Goal: Task Accomplishment & Management: Manage account settings

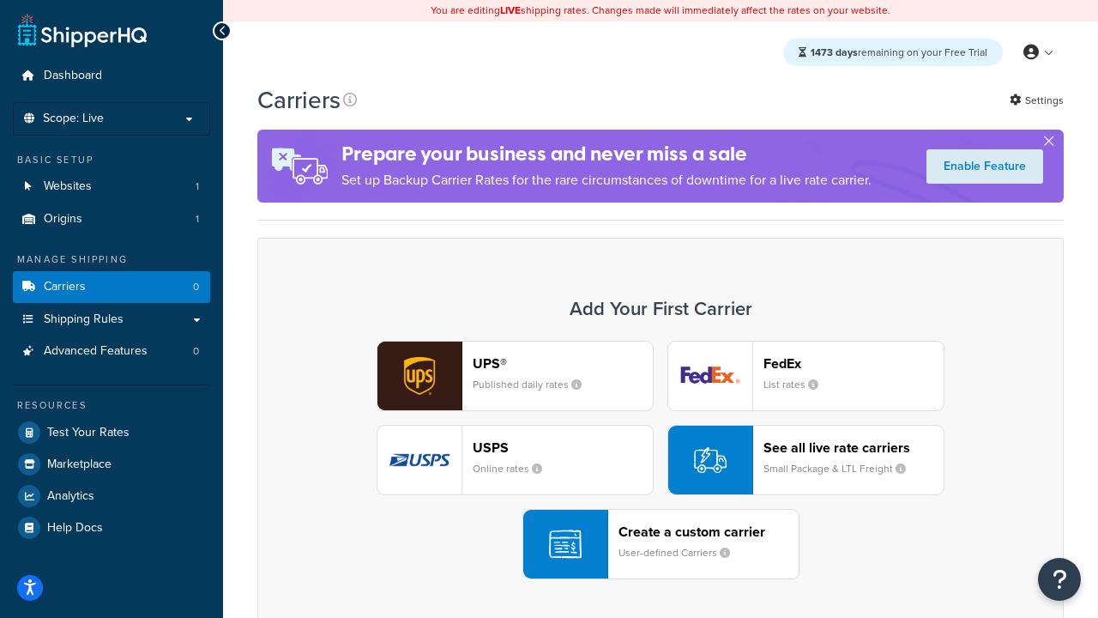
click at [661, 460] on div "UPS® Published daily rates FedEx List rates USPS Online rates See all live rate…" at bounding box center [660, 460] width 770 height 239
click at [854, 363] on header "FedEx" at bounding box center [854, 363] width 180 height 16
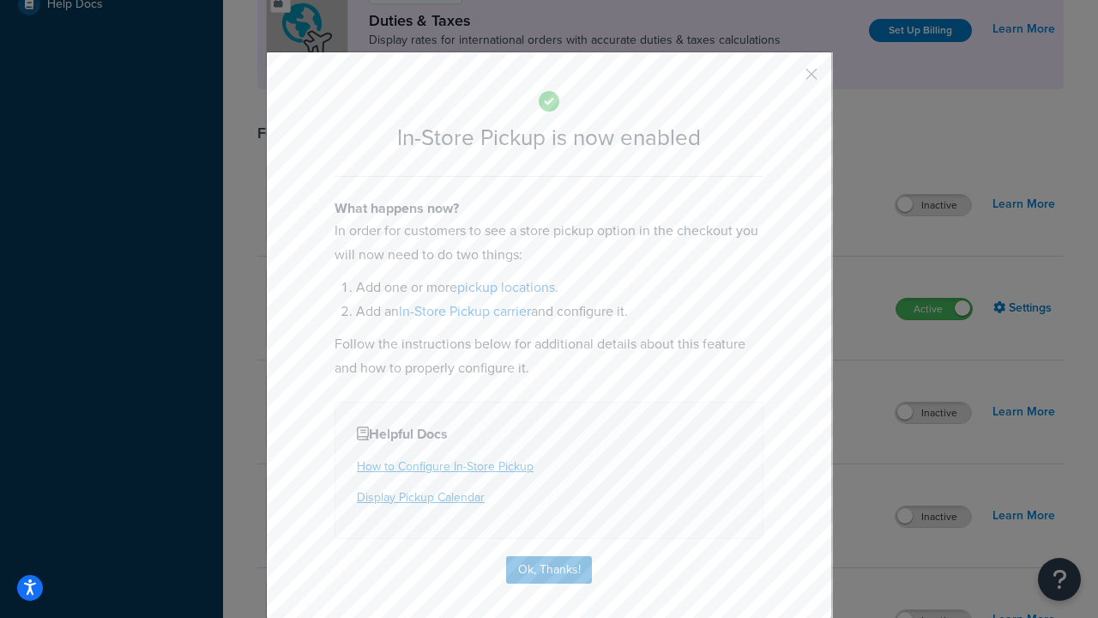
click at [786, 80] on button "button" at bounding box center [786, 80] width 4 height 4
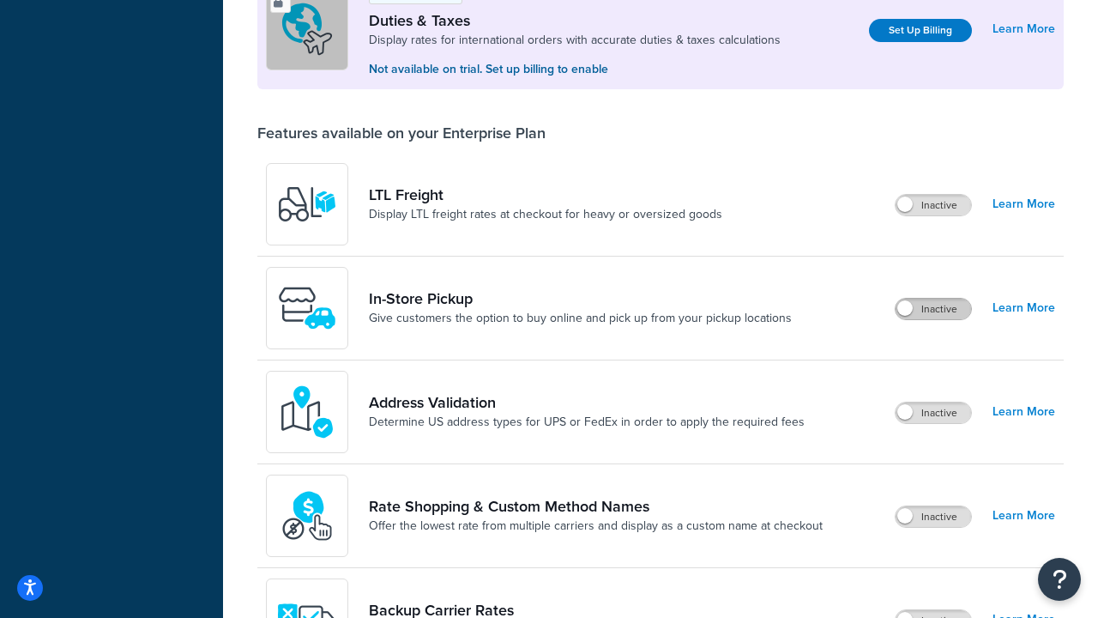
scroll to position [523, 0]
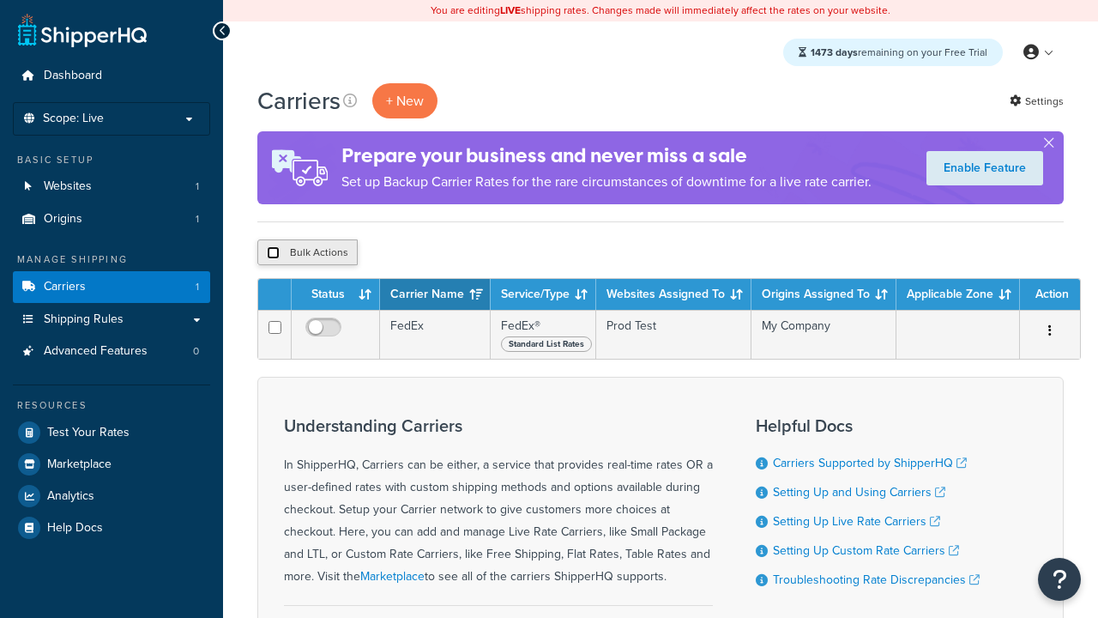
click at [273, 253] on input "checkbox" at bounding box center [273, 252] width 13 height 13
checkbox input "true"
click at [0, 0] on button "Delete" at bounding box center [0, 0] width 0 height 0
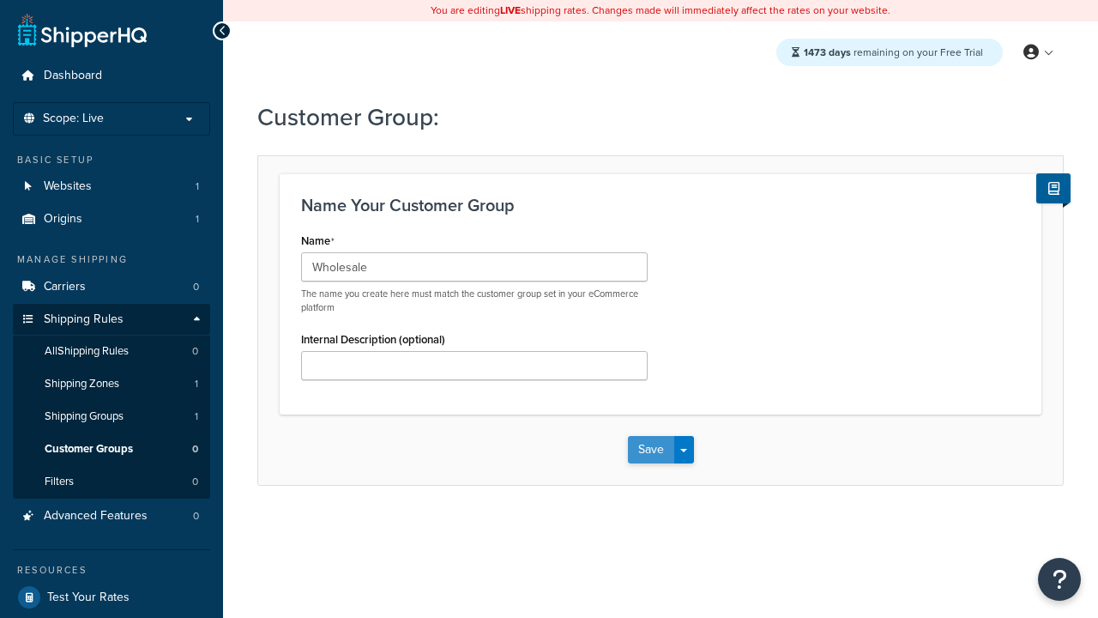
type input "Wholesale"
click at [650, 450] on button "Save" at bounding box center [651, 449] width 46 height 27
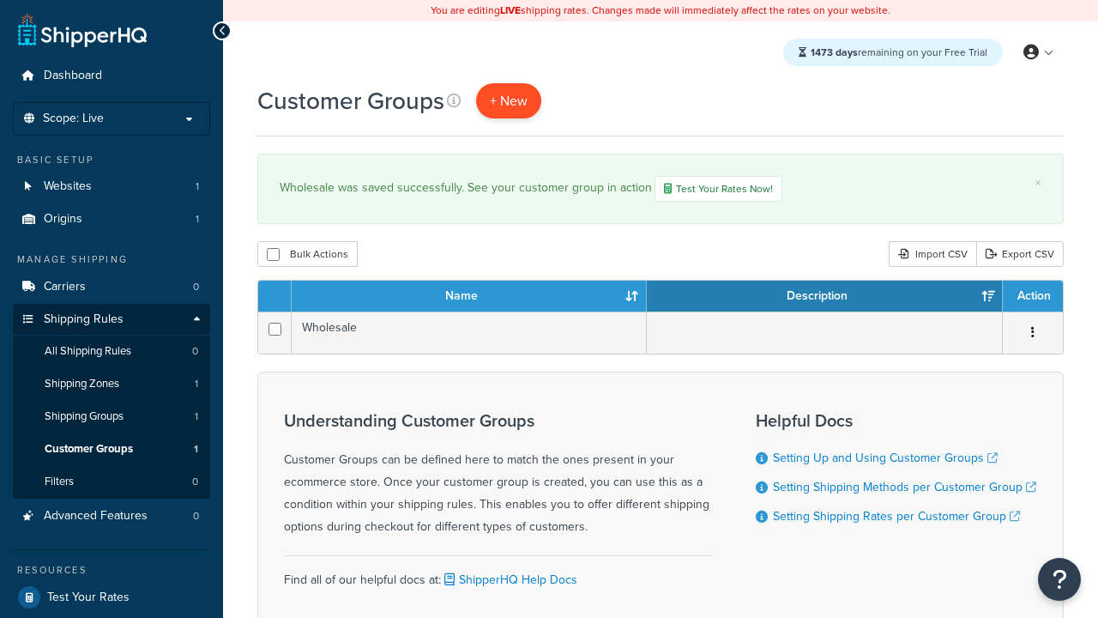
click at [509, 100] on span "+ New" at bounding box center [509, 101] width 38 height 20
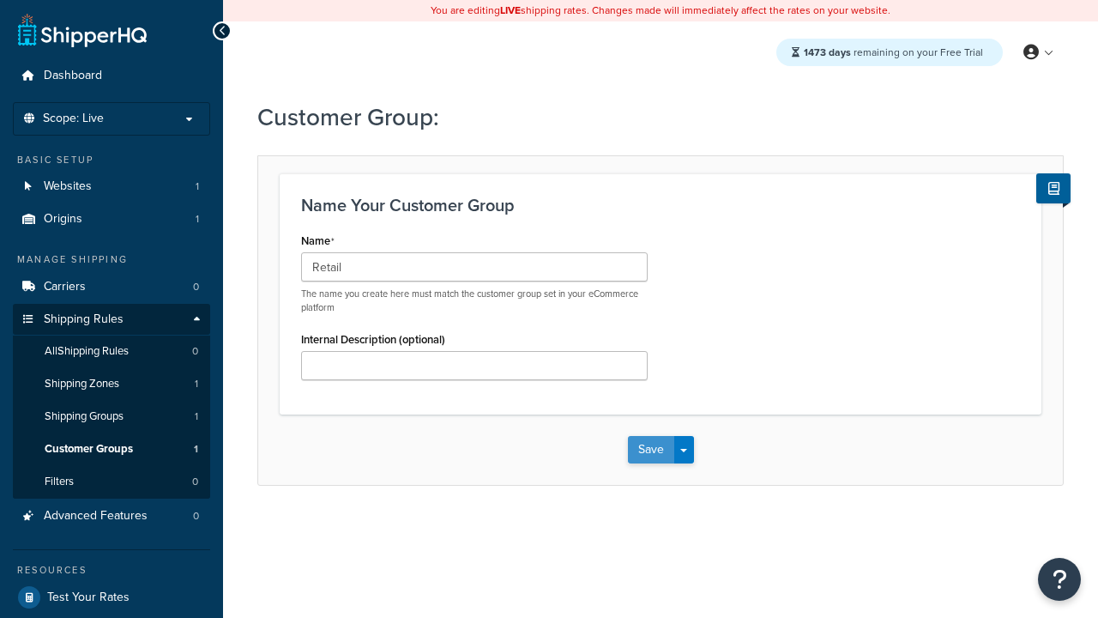
type input "Retail"
click at [650, 450] on button "Save" at bounding box center [651, 449] width 46 height 27
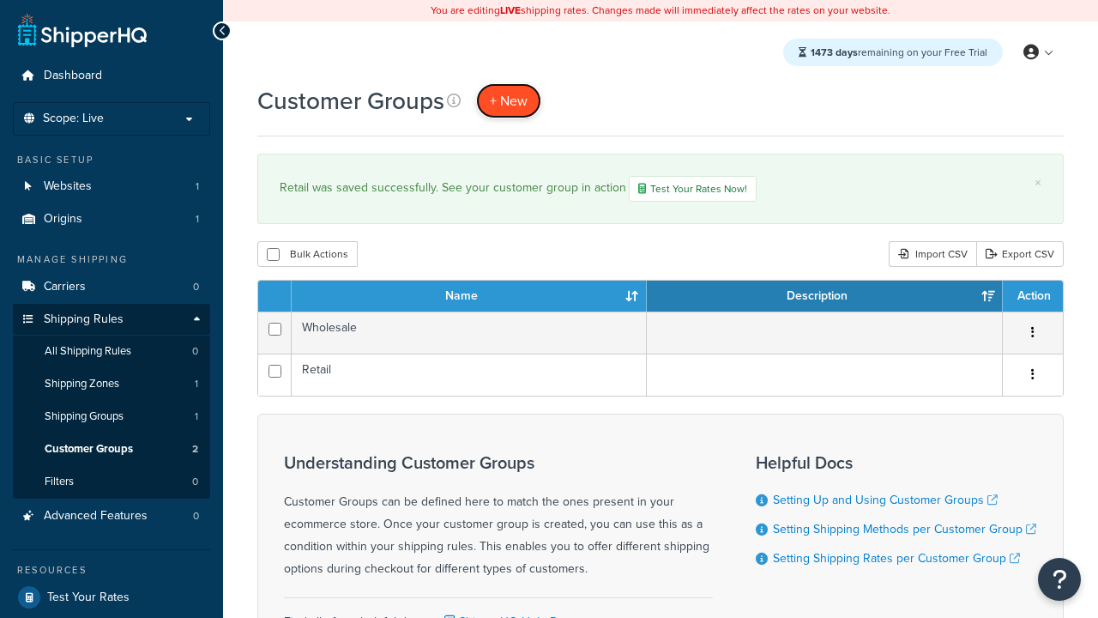
click at [509, 100] on span "+ New" at bounding box center [509, 101] width 38 height 20
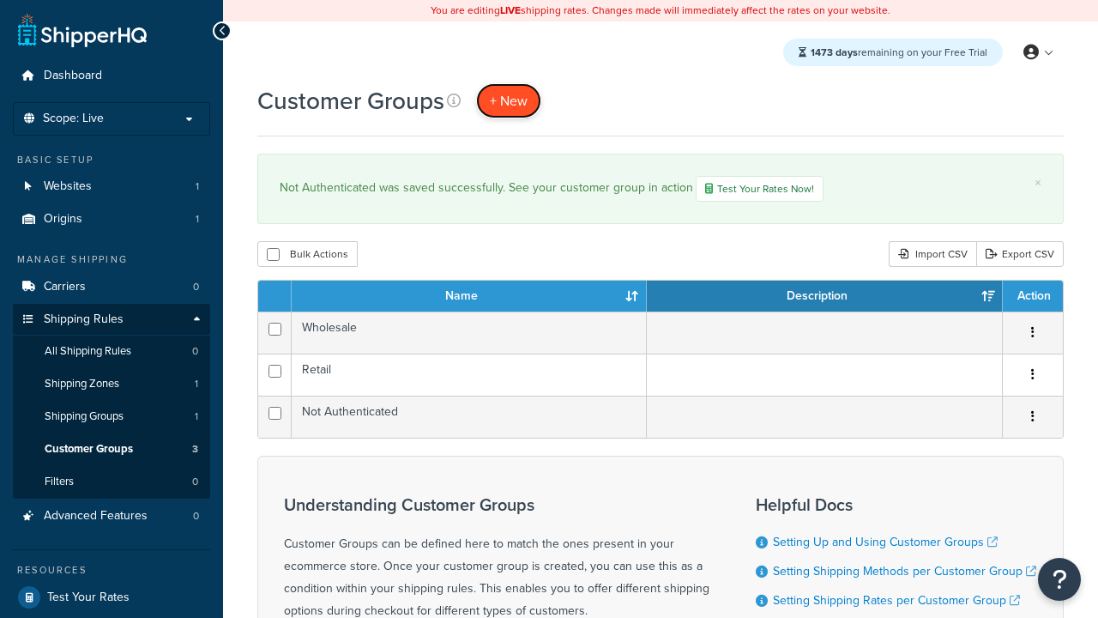
click at [509, 100] on span "+ New" at bounding box center [509, 101] width 38 height 20
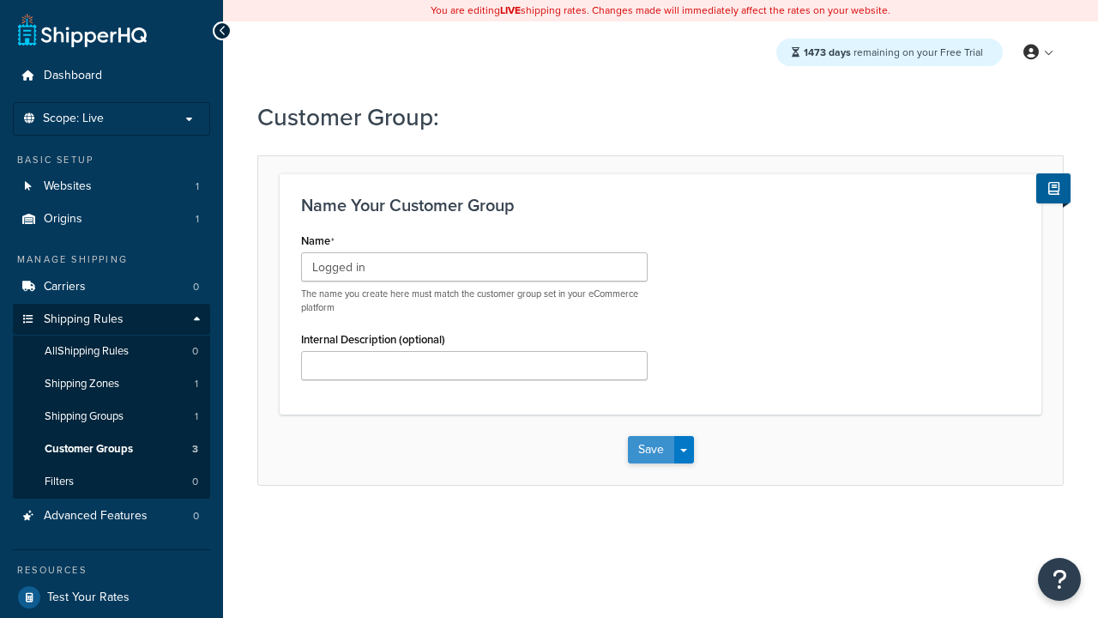
type input "Logged in"
click at [650, 450] on button "Save" at bounding box center [651, 449] width 46 height 27
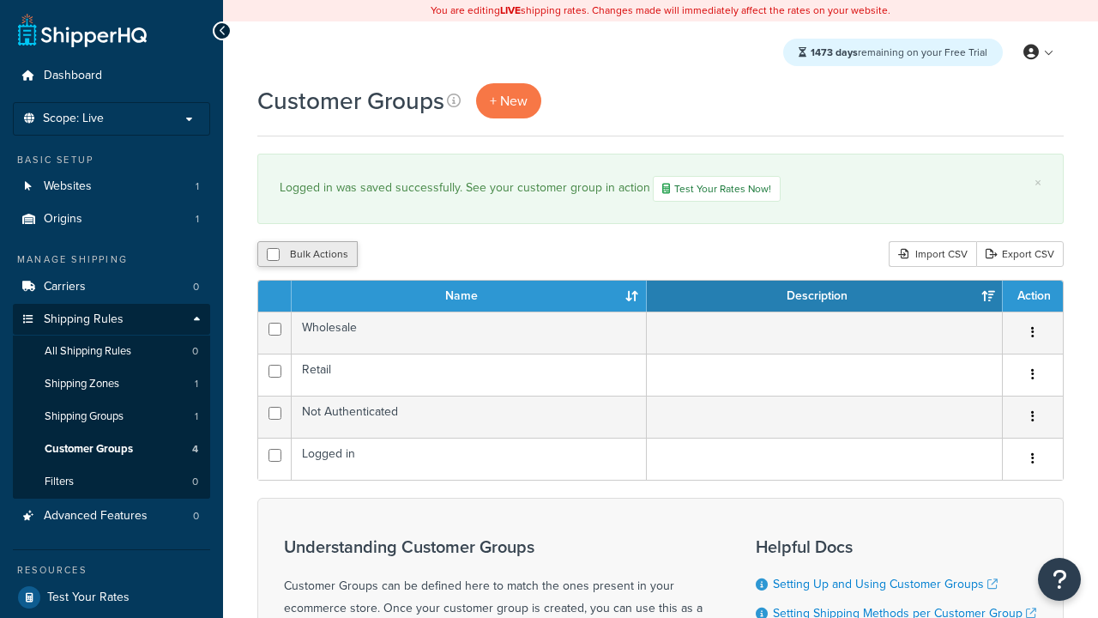
click at [307, 256] on button "Bulk Actions" at bounding box center [307, 254] width 100 height 26
checkbox input "true"
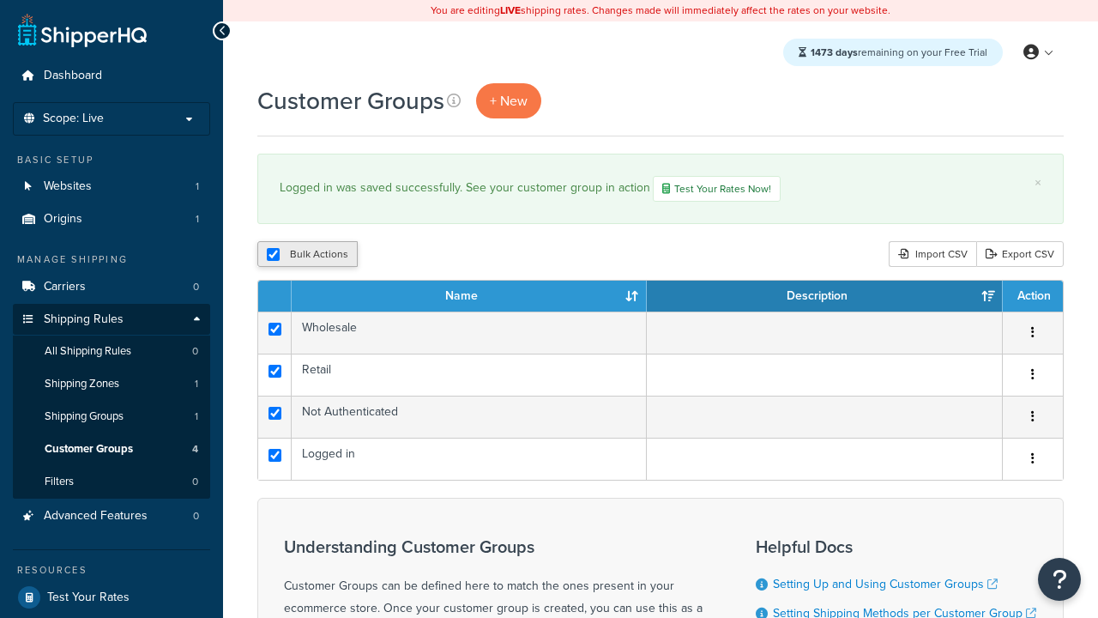
checkbox input "true"
click at [0, 0] on button "Duplicate" at bounding box center [0, 0] width 0 height 0
